Goal: Use online tool/utility: Utilize a website feature to perform a specific function

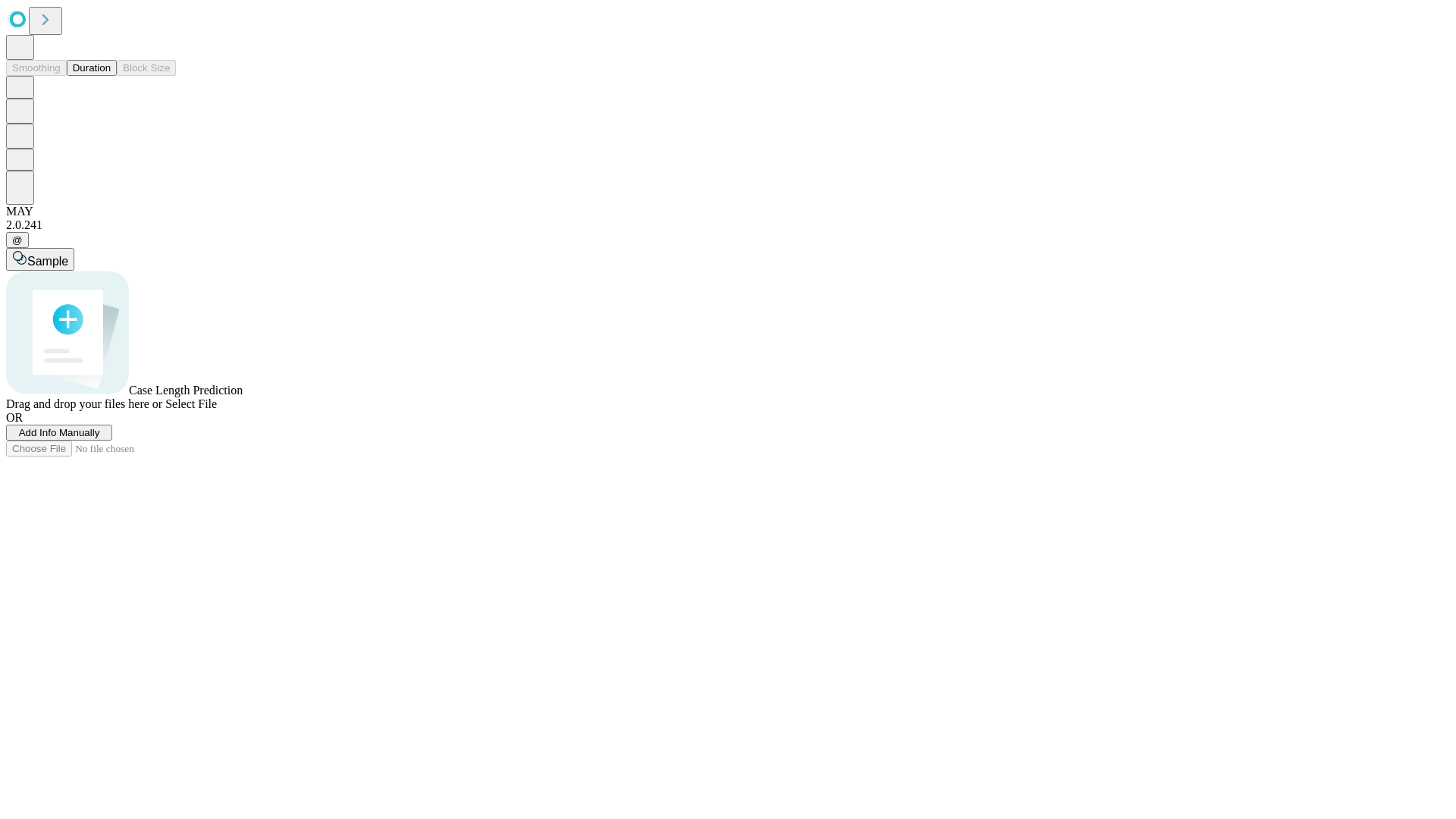
click at [111, 76] on button "Duration" at bounding box center [92, 68] width 50 height 16
click at [100, 438] on span "Add Info Manually" at bounding box center [59, 432] width 81 height 12
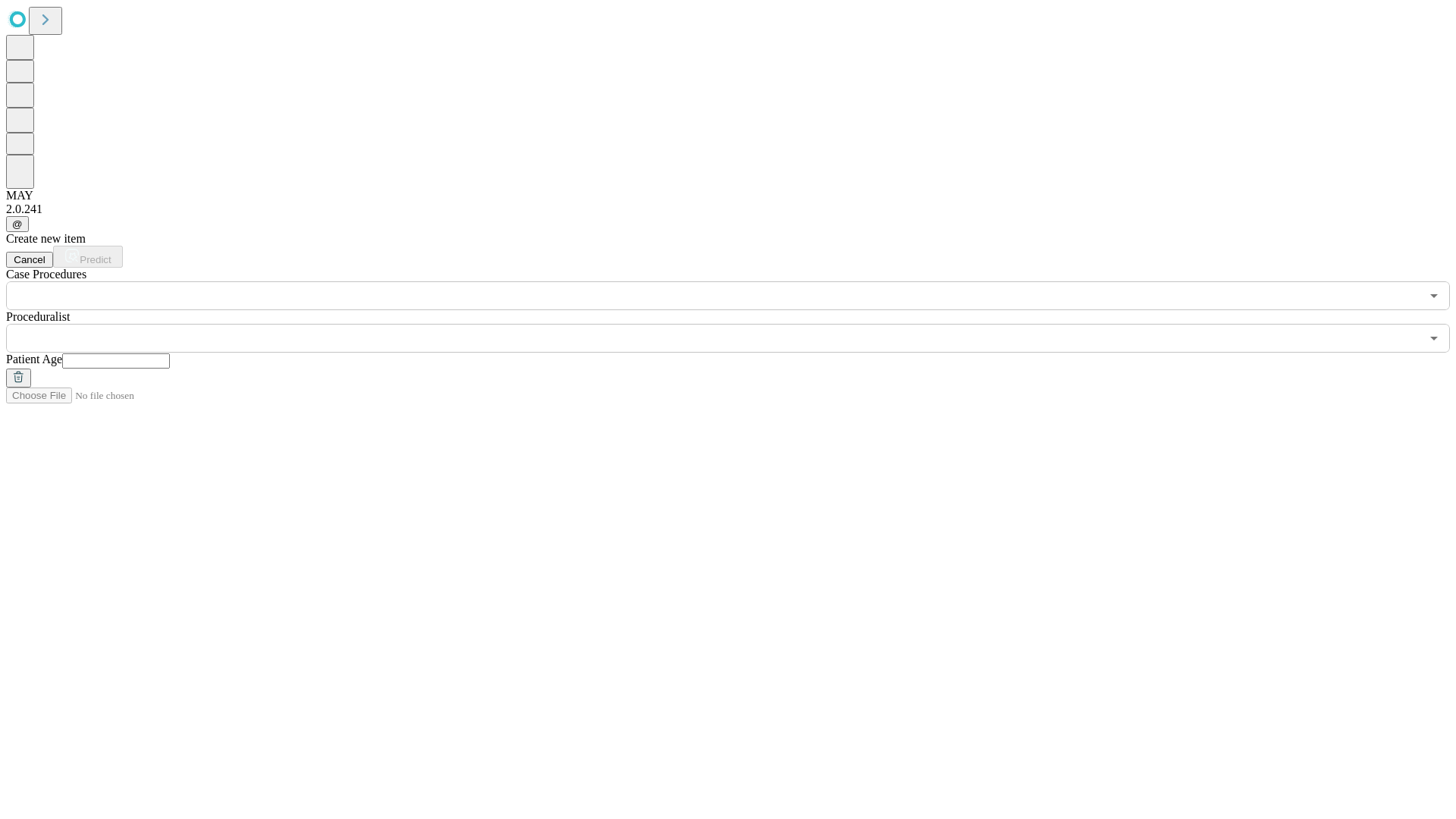
click at [170, 353] on input "text" at bounding box center [116, 360] width 107 height 15
type input "**"
click at [739, 324] on input "text" at bounding box center [713, 338] width 1415 height 29
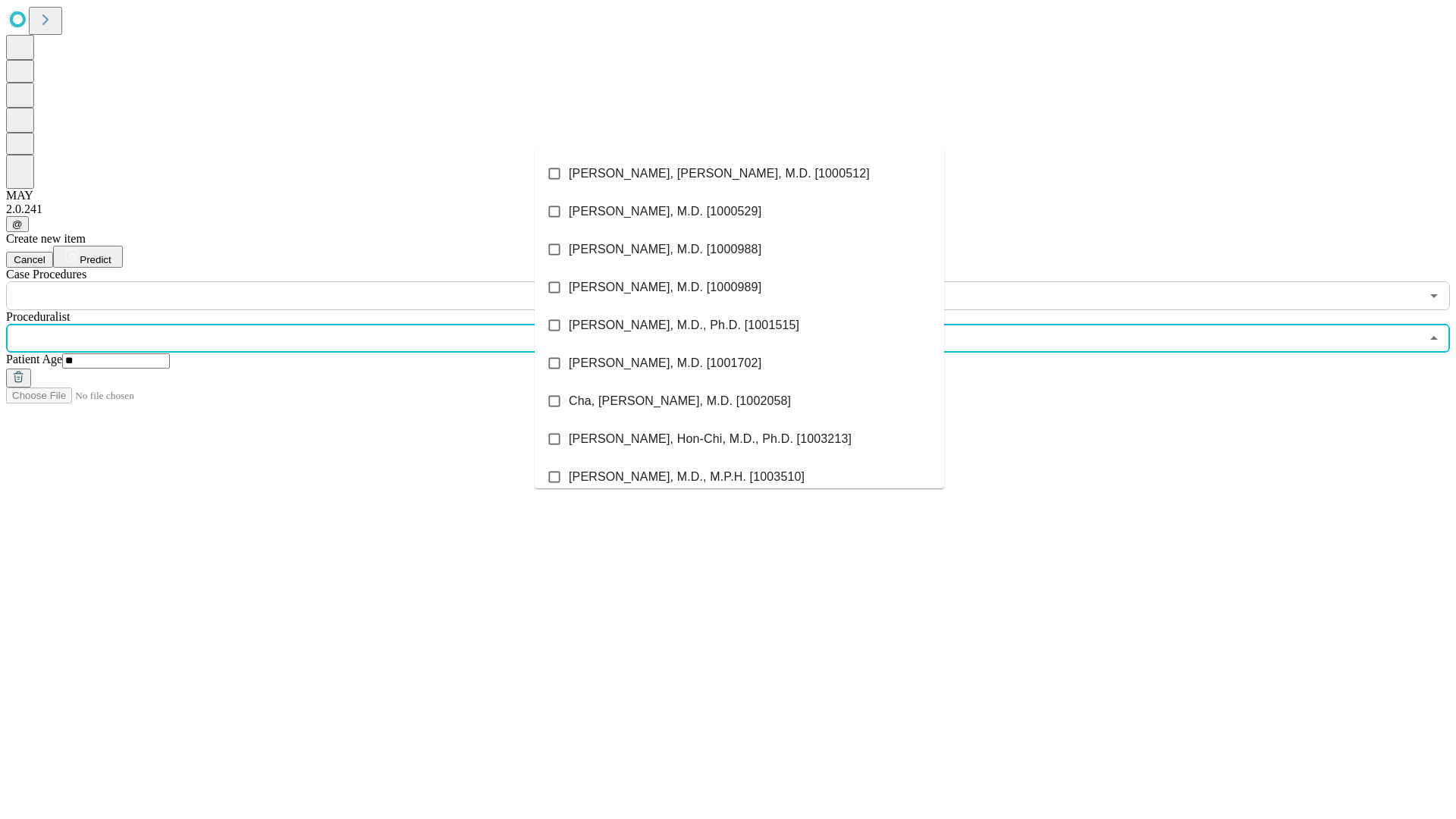
click at [740, 174] on li "[PERSON_NAME], [PERSON_NAME], M.D. [1000512]" at bounding box center [740, 174] width 410 height 38
click at [318, 281] on input "text" at bounding box center [713, 295] width 1415 height 29
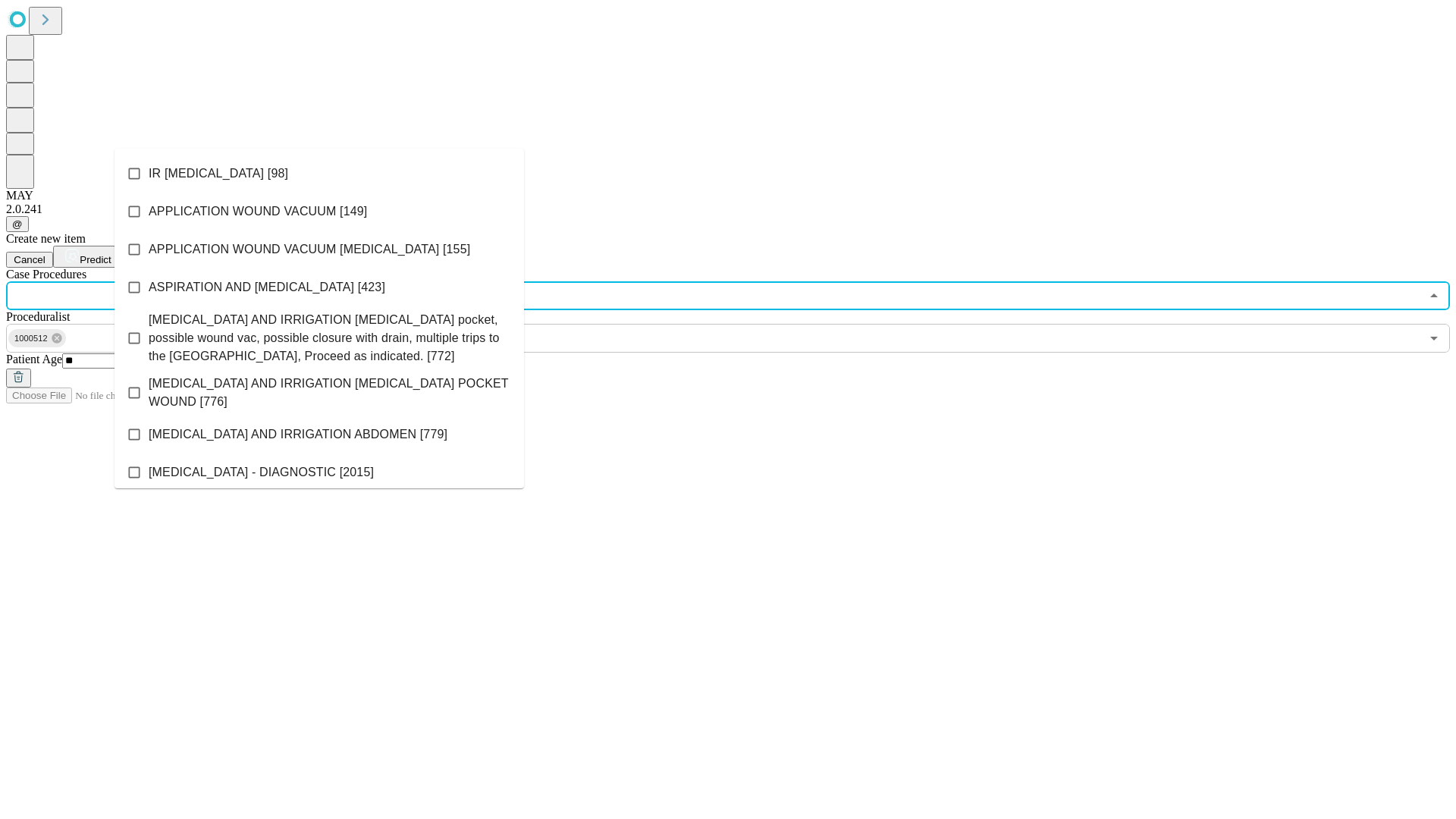
click at [319, 174] on li "IR [MEDICAL_DATA] [98]" at bounding box center [319, 174] width 410 height 38
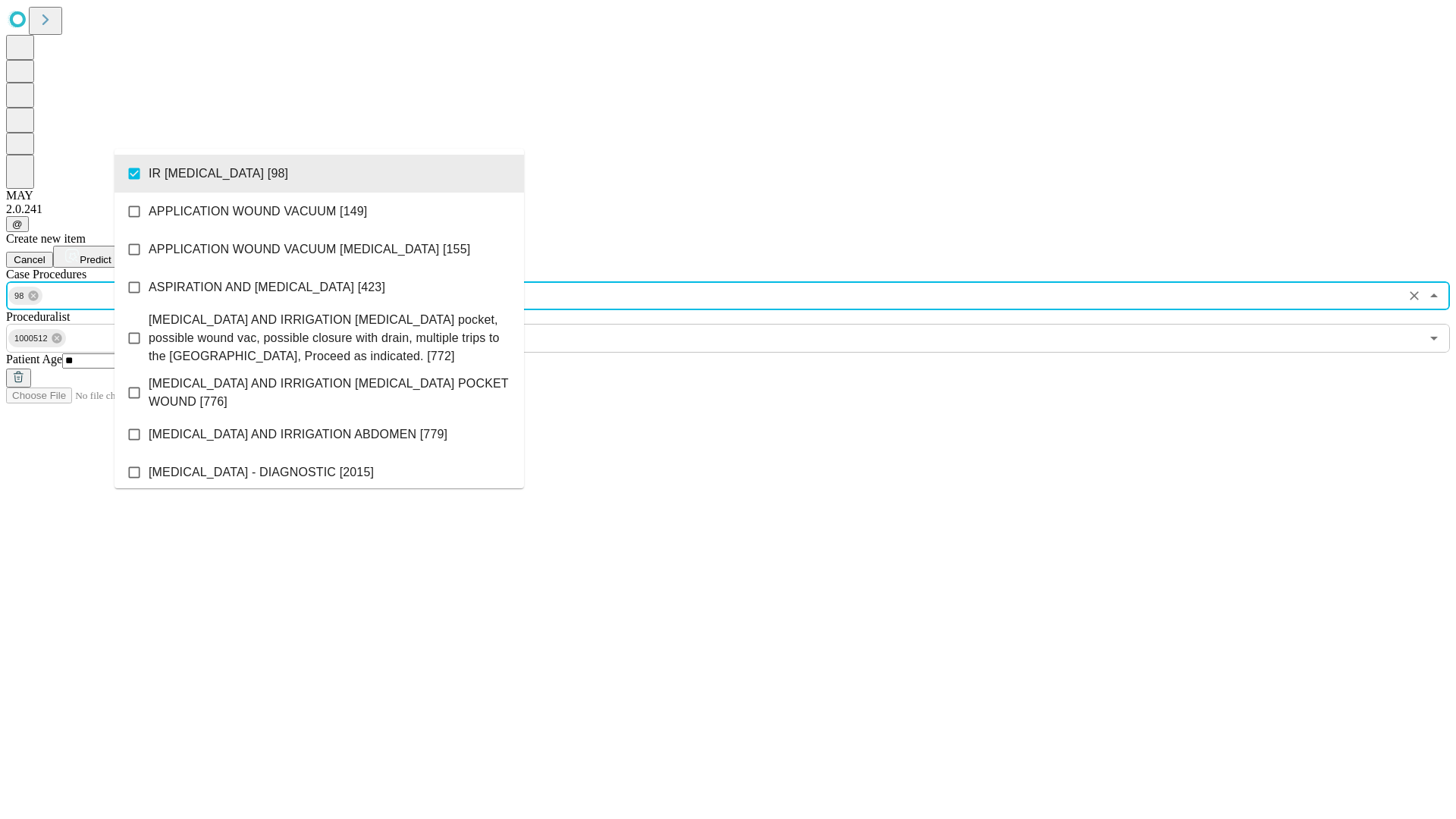
click at [111, 254] on span "Predict" at bounding box center [95, 259] width 31 height 12
